Goal: Information Seeking & Learning: Learn about a topic

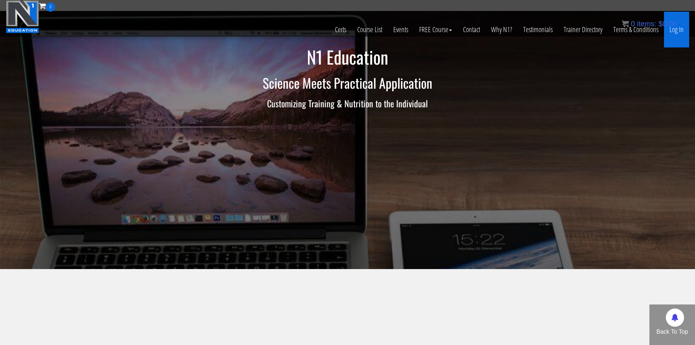
click at [681, 35] on link "Log In" at bounding box center [676, 30] width 25 height 36
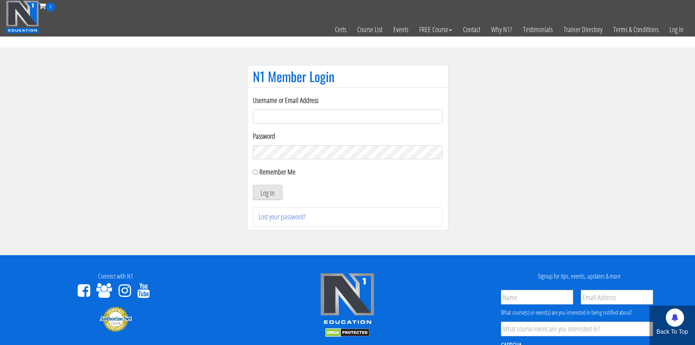
type input "[EMAIL_ADDRESS][DOMAIN_NAME]"
click at [254, 193] on button "Log In" at bounding box center [268, 192] width 30 height 15
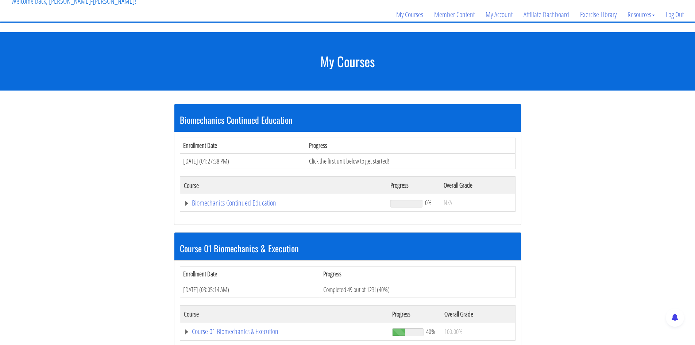
scroll to position [146, 0]
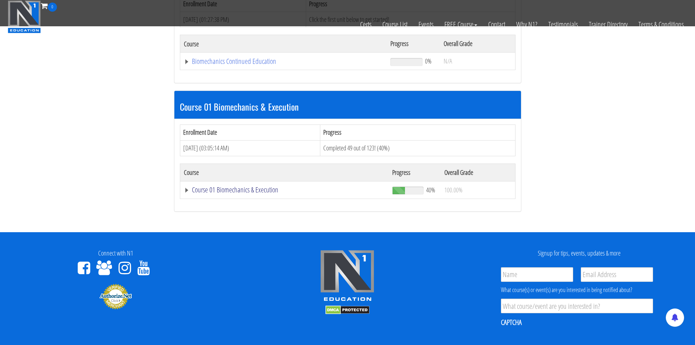
click at [245, 65] on link "Course 01 Biomechanics & Execution" at bounding box center [284, 61] width 200 height 7
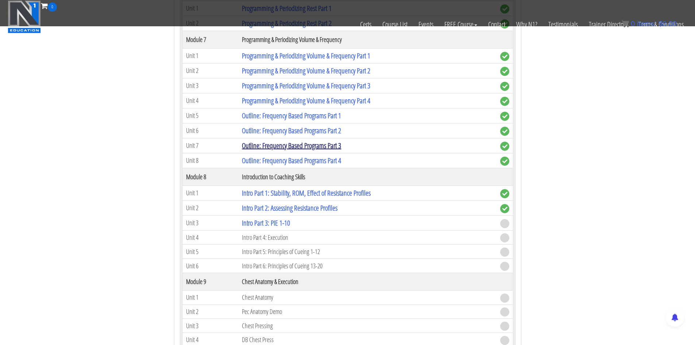
scroll to position [1022, 0]
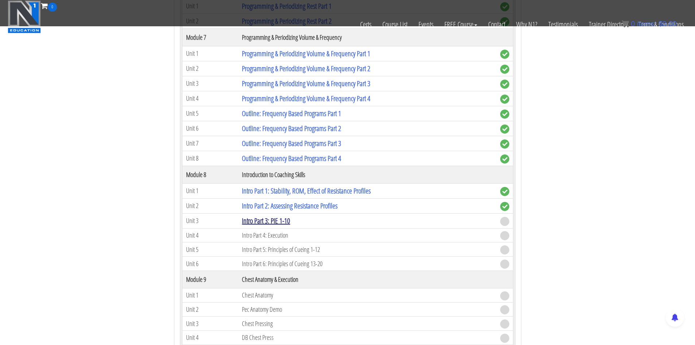
click at [283, 224] on link "Intro Part 3: PIE 1-10" at bounding box center [266, 221] width 48 height 10
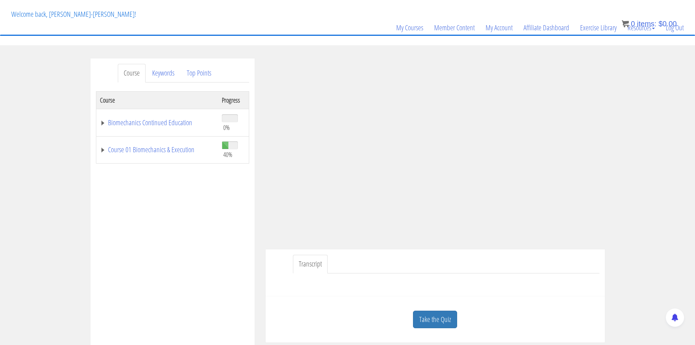
scroll to position [73, 0]
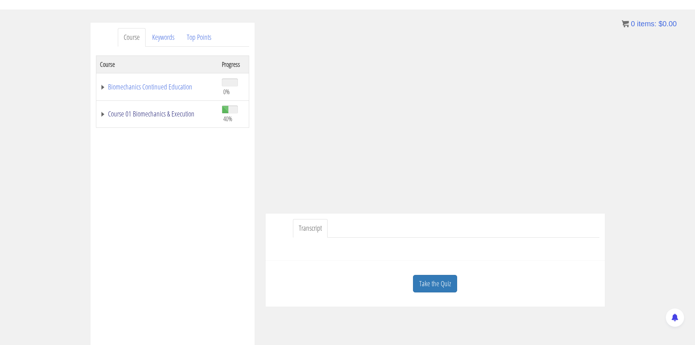
click at [163, 116] on link "Course 01 Biomechanics & Execution" at bounding box center [157, 113] width 115 height 7
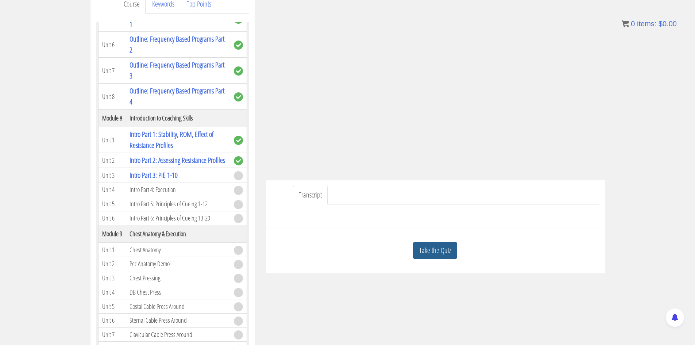
scroll to position [109, 0]
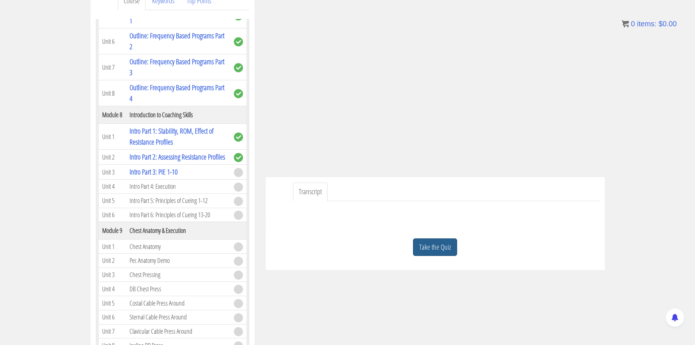
click at [423, 242] on link "Take the Quiz" at bounding box center [435, 247] width 44 height 18
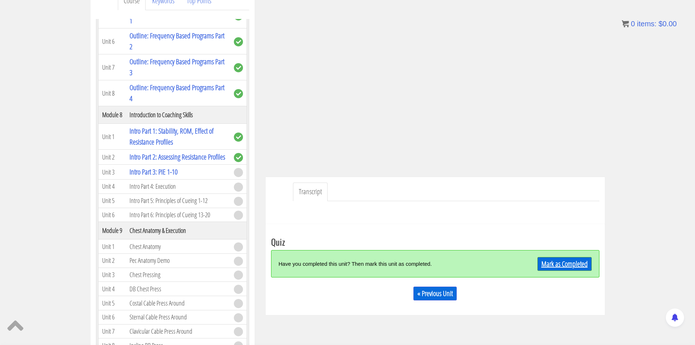
click at [565, 265] on link "Mark as Completed" at bounding box center [565, 264] width 54 height 14
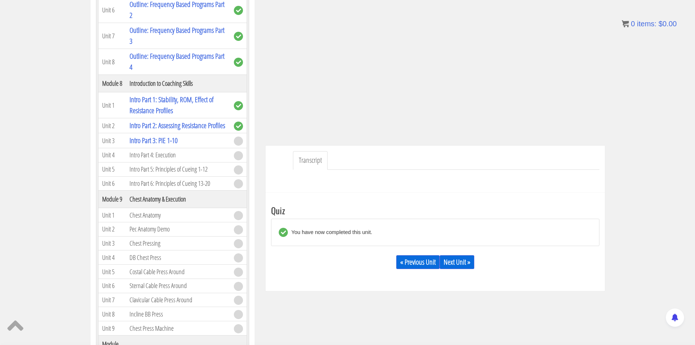
scroll to position [182, 0]
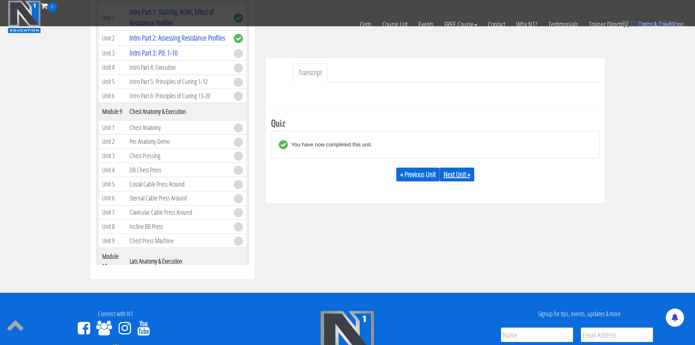
click at [467, 171] on link "Next Unit »" at bounding box center [457, 175] width 35 height 14
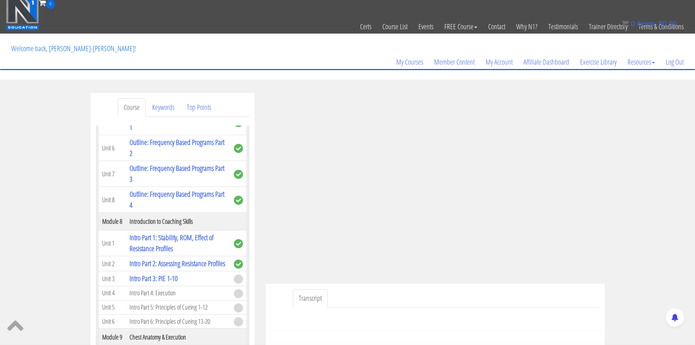
scroll to position [0, 0]
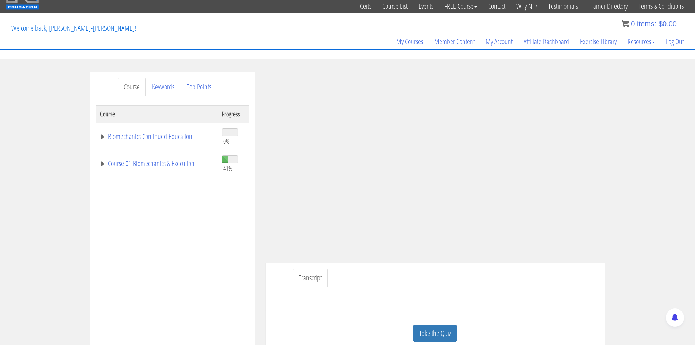
scroll to position [36, 0]
